Goal: Complete application form

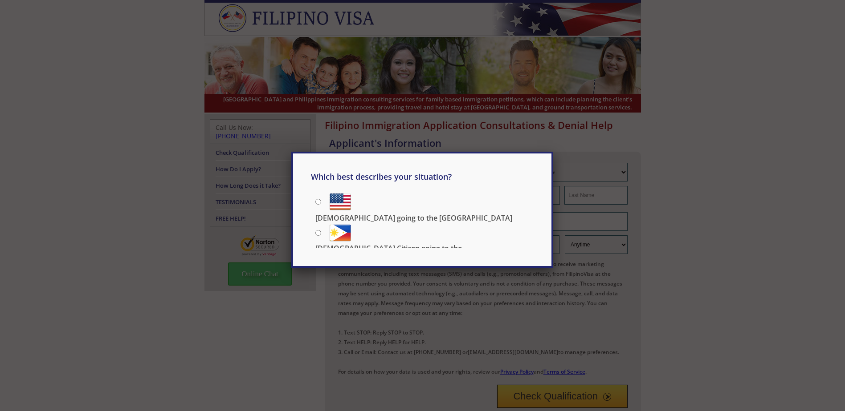
click at [317, 232] on input "[DEMOGRAPHIC_DATA] Citizen going to the [DEMOGRAPHIC_DATA]" at bounding box center [318, 233] width 6 height 6
radio input "true"
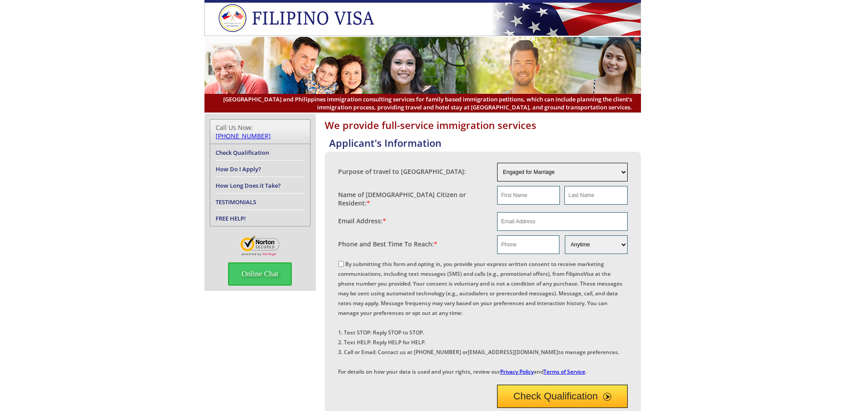
click at [623, 171] on select "Engaged for Marriage Already Married to [DEMOGRAPHIC_DATA] Citizen / Resident F…" at bounding box center [562, 172] width 130 height 19
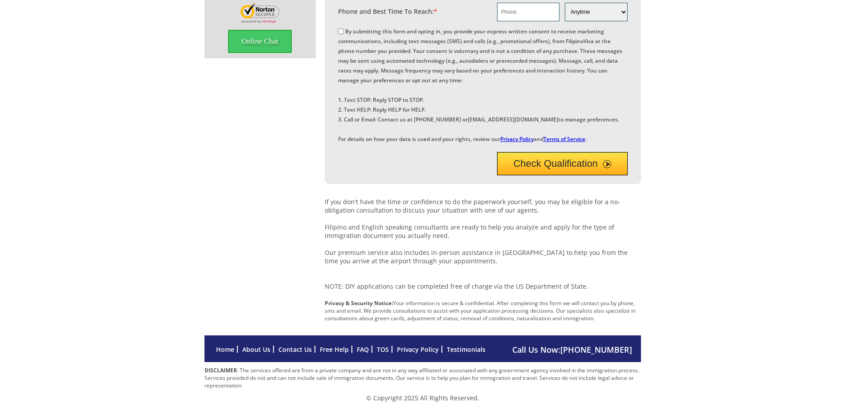
scroll to position [261, 0]
